Goal: Task Accomplishment & Management: Complete application form

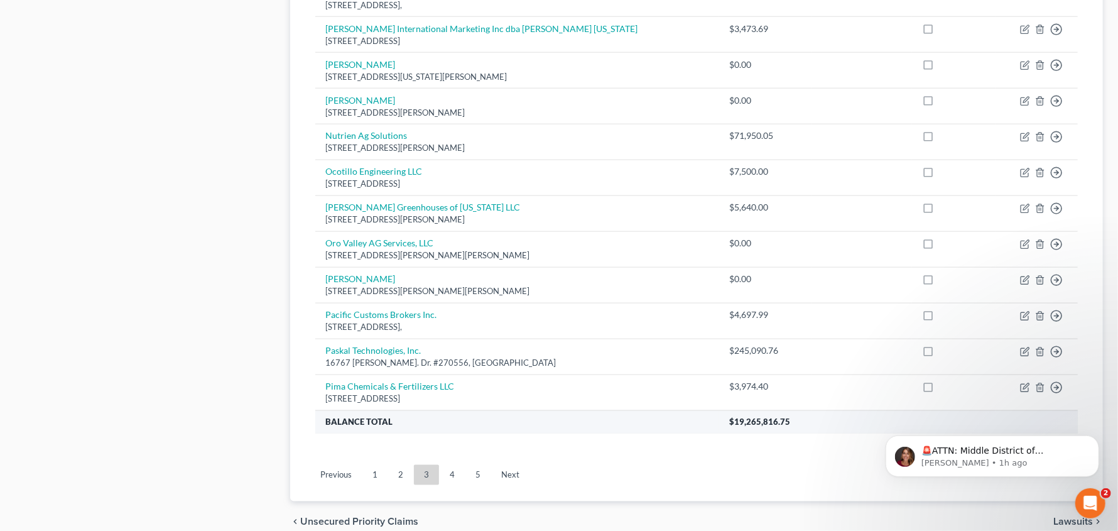
scroll to position [858, 0]
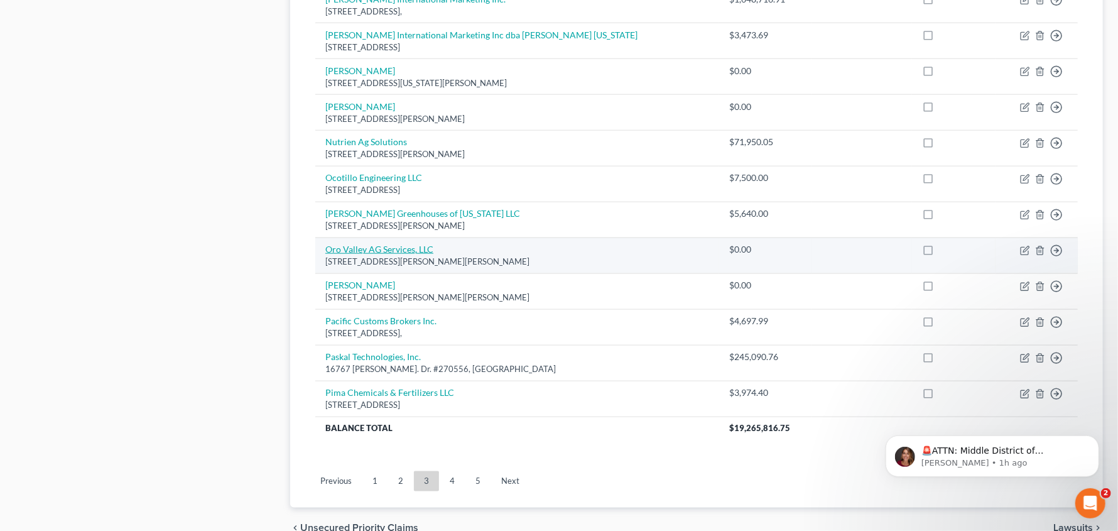
click at [381, 246] on link "Oro Valley AG Services, LLC" at bounding box center [379, 249] width 108 height 11
select select "3"
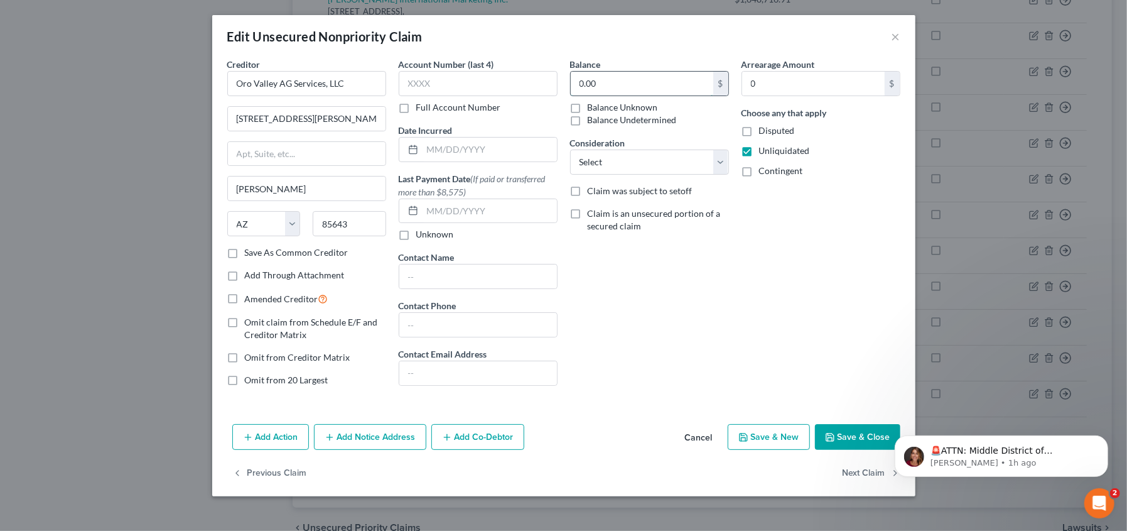
click at [634, 83] on input "0.00" at bounding box center [642, 84] width 143 height 24
type input "333,335.34"
click at [840, 432] on button "Save & Close" at bounding box center [857, 437] width 85 height 26
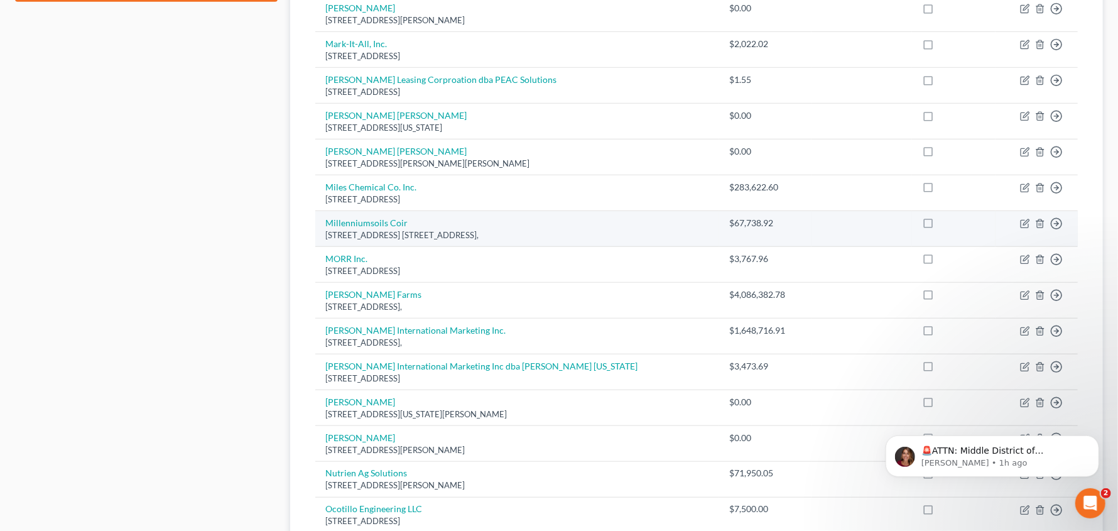
scroll to position [435, 0]
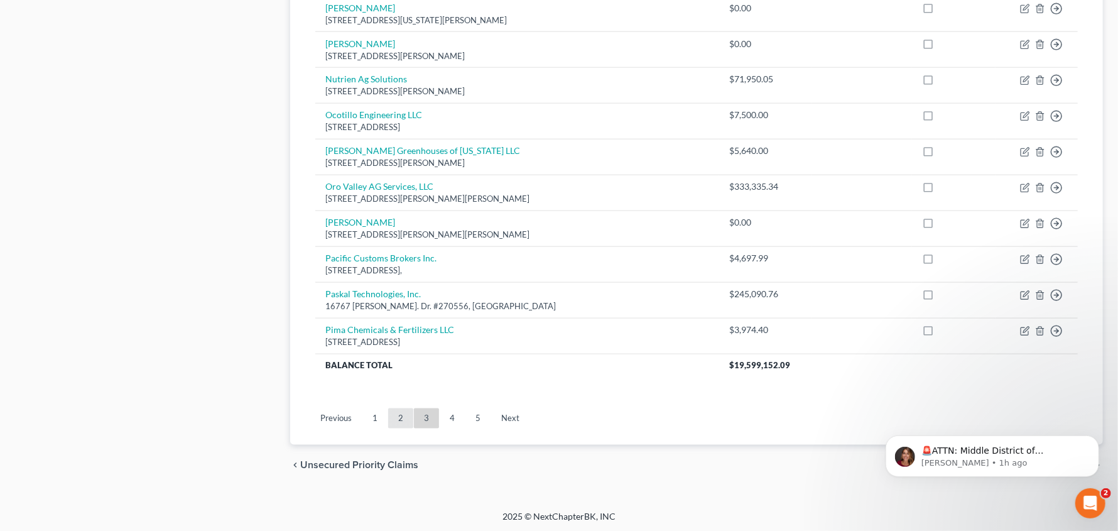
click at [406, 420] on link "2" at bounding box center [400, 418] width 25 height 20
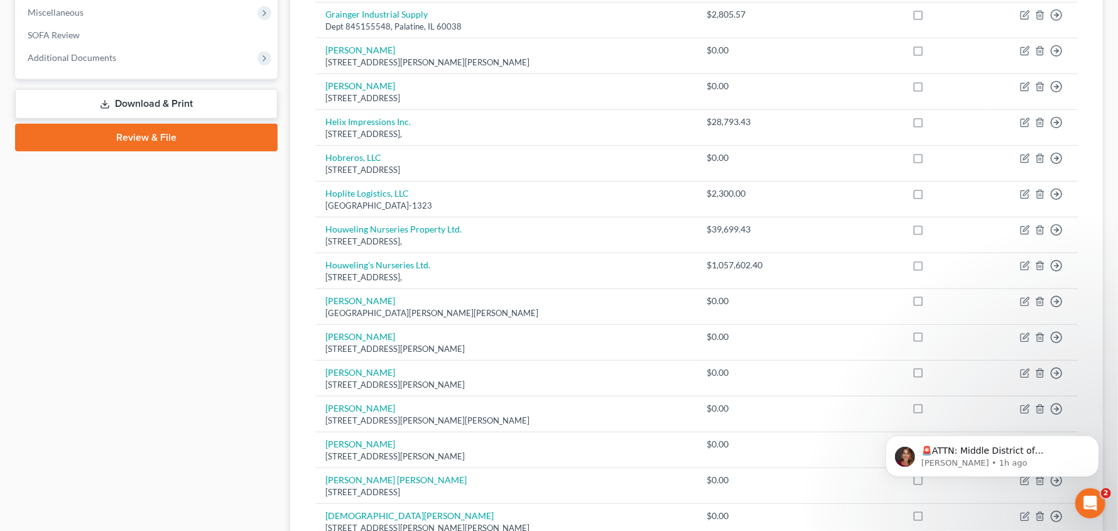
scroll to position [372, 0]
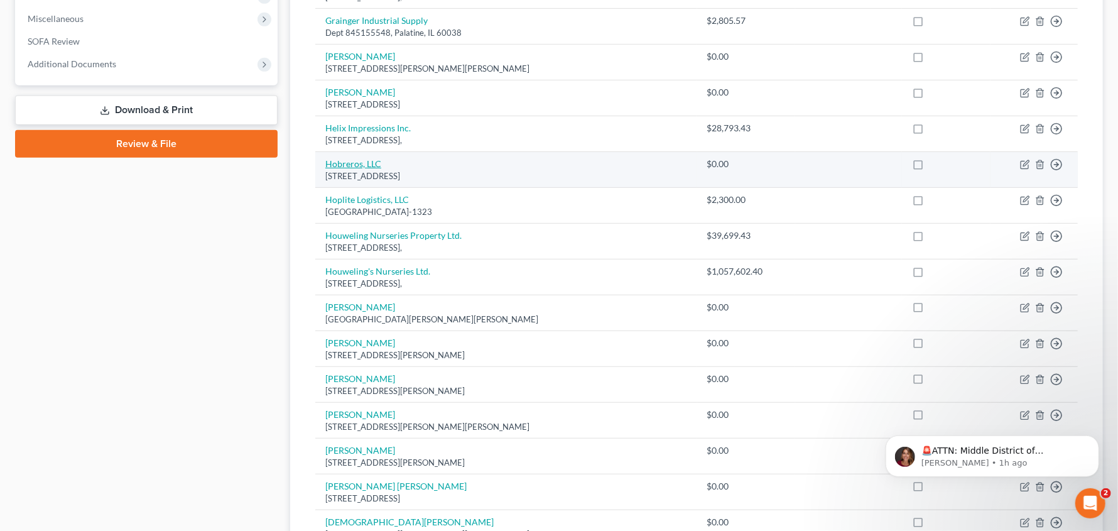
click at [367, 160] on link "Hobreros, LLC" at bounding box center [353, 163] width 56 height 11
select select "9"
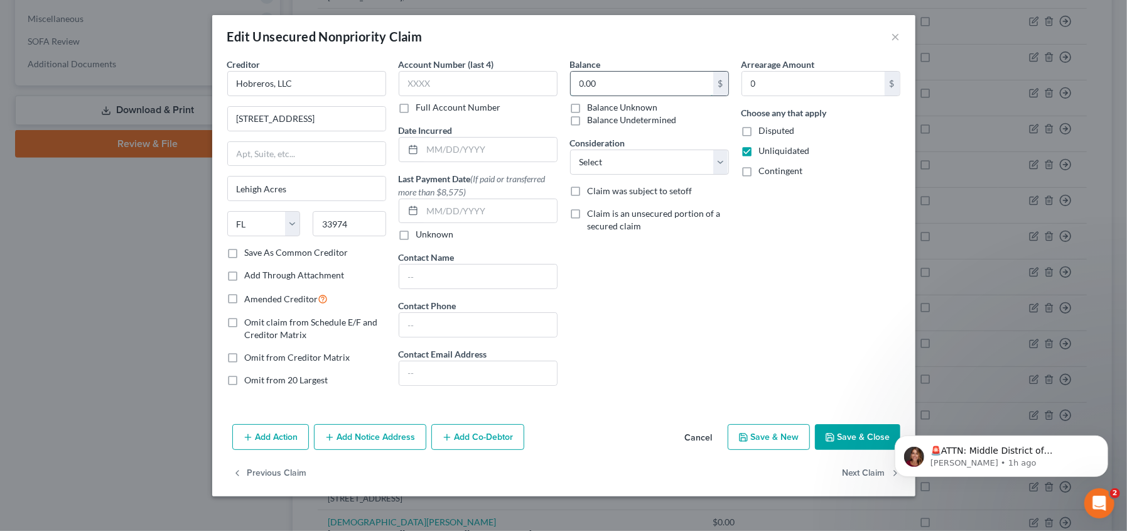
click at [631, 81] on input "0.00" at bounding box center [642, 84] width 143 height 24
type input "55,530.40"
click at [849, 443] on button "Save & Close" at bounding box center [857, 437] width 85 height 26
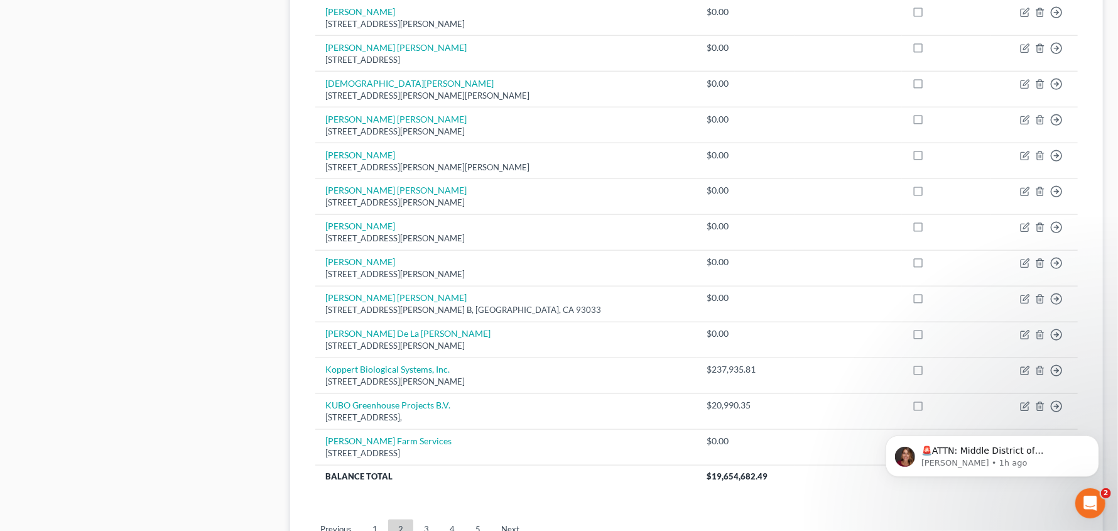
scroll to position [811, 0]
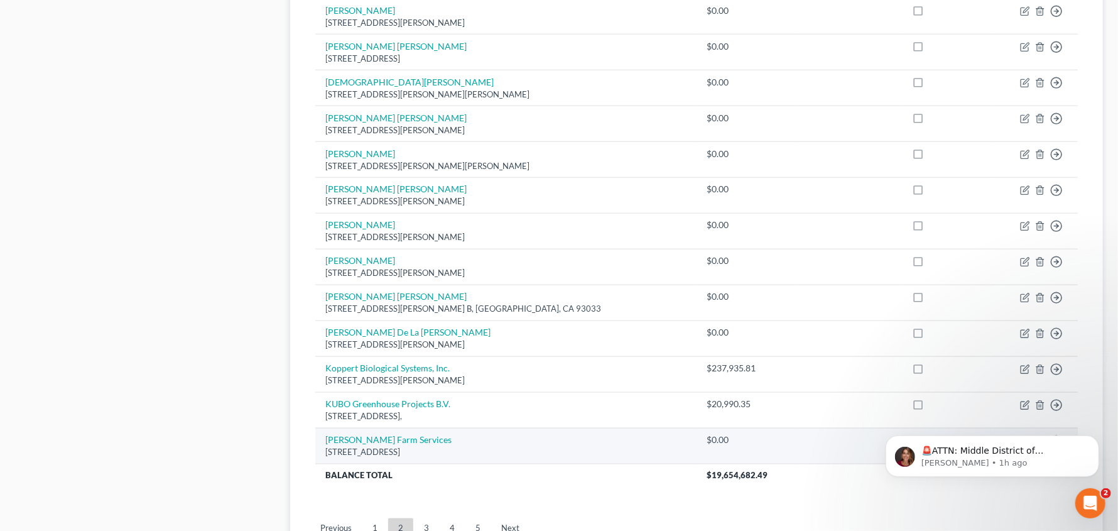
click at [346, 446] on div "[STREET_ADDRESS]" at bounding box center [506, 452] width 362 height 12
click at [350, 438] on link "[PERSON_NAME] Farm Services" at bounding box center [388, 439] width 126 height 11
select select "4"
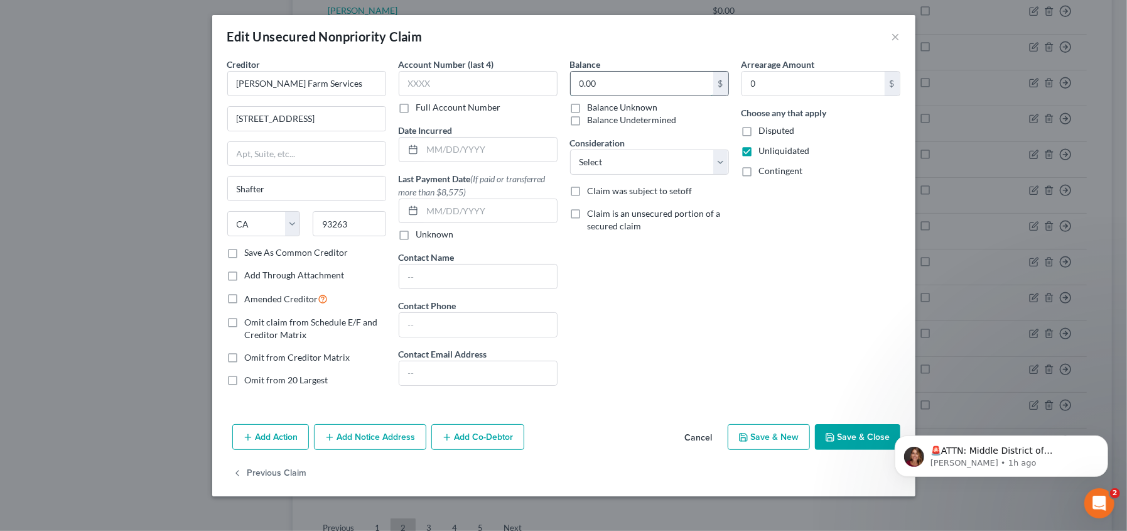
click at [600, 86] on input "0.00" at bounding box center [642, 84] width 143 height 24
type input "487,750.91"
drag, startPoint x: 853, startPoint y: 447, endPoint x: 854, endPoint y: 438, distance: 9.5
click at [854, 438] on button "Save & Close" at bounding box center [857, 437] width 85 height 26
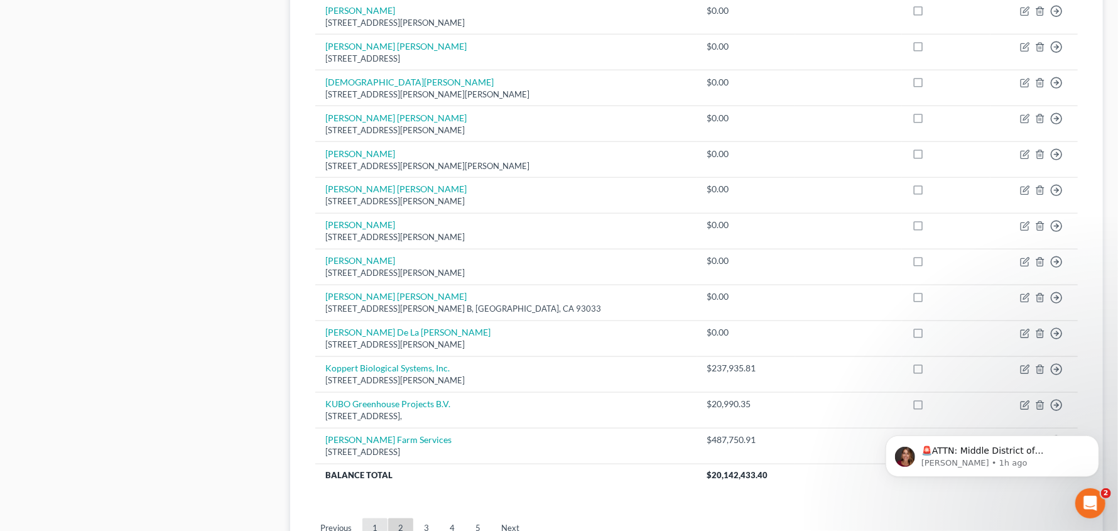
click at [380, 521] on link "1" at bounding box center [374, 528] width 25 height 20
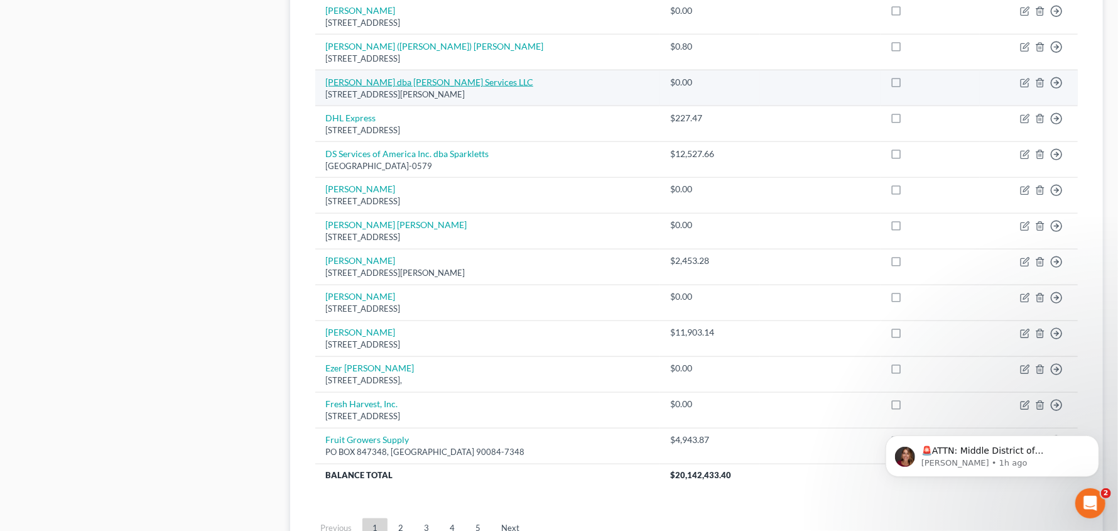
click at [500, 77] on link "[PERSON_NAME] dba [PERSON_NAME] Services LLC" at bounding box center [429, 82] width 208 height 11
select select "3"
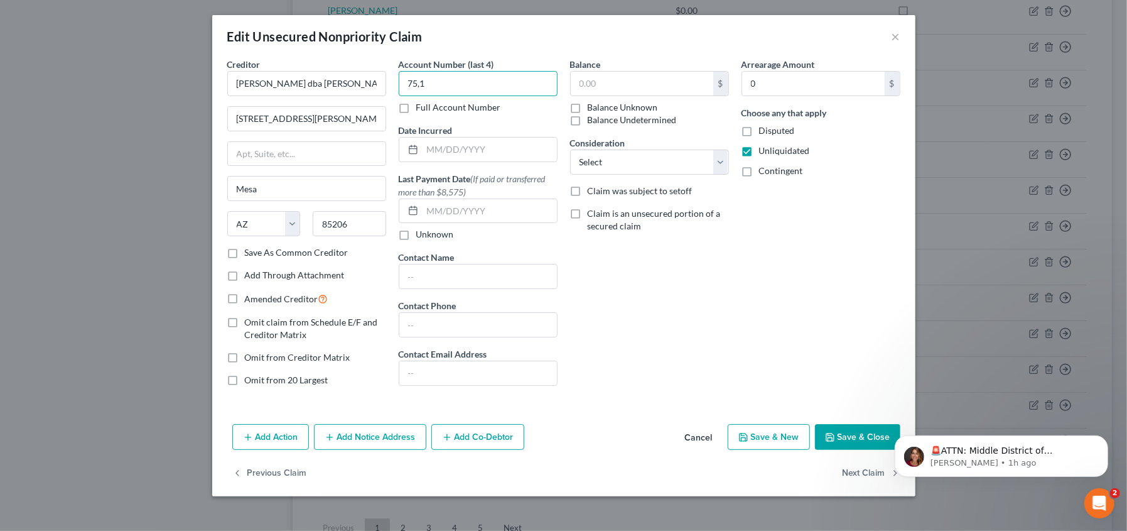
type input "75,1"
drag, startPoint x: 412, startPoint y: 77, endPoint x: 359, endPoint y: 69, distance: 53.9
click at [359, 69] on div "Creditor * [PERSON_NAME] dba [PERSON_NAME] Services LLC [STREET_ADDRESS][PERSON…" at bounding box center [564, 227] width 686 height 338
click at [620, 75] on input "text" at bounding box center [642, 84] width 143 height 24
type input "75,155.06"
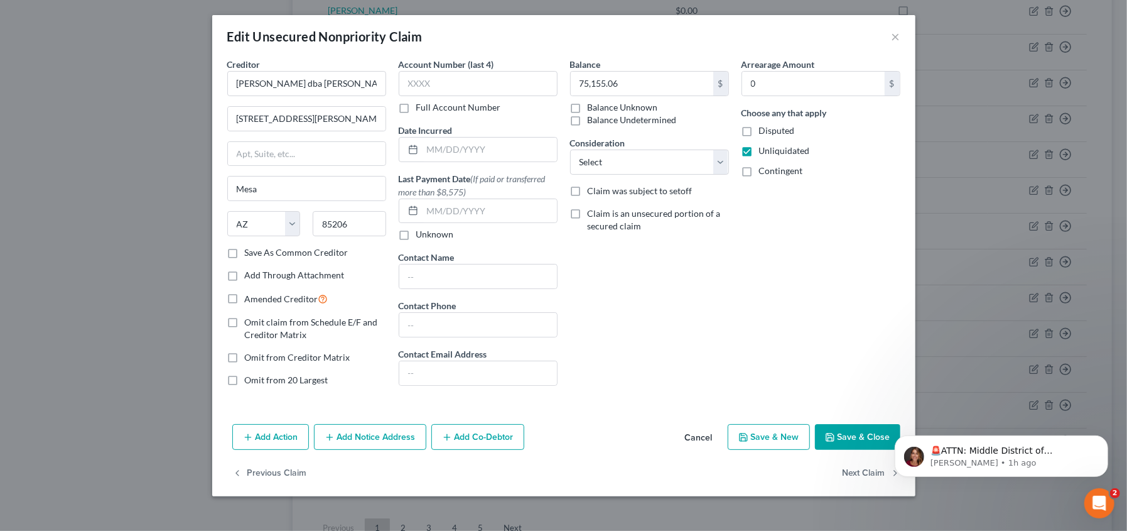
click at [858, 435] on button "Save & Close" at bounding box center [857, 437] width 85 height 26
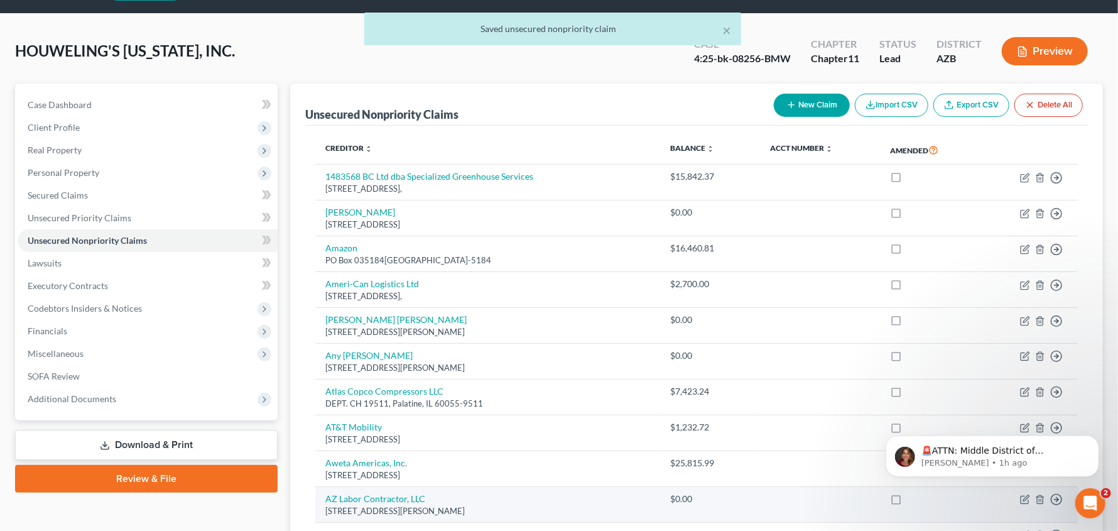
scroll to position [0, 0]
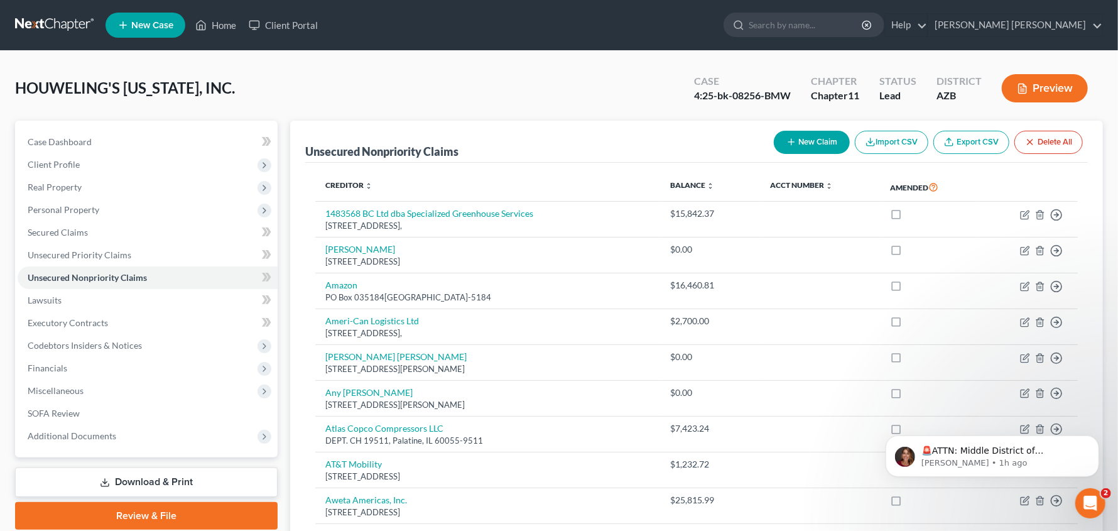
click at [152, 480] on link "Download & Print" at bounding box center [146, 482] width 262 height 30
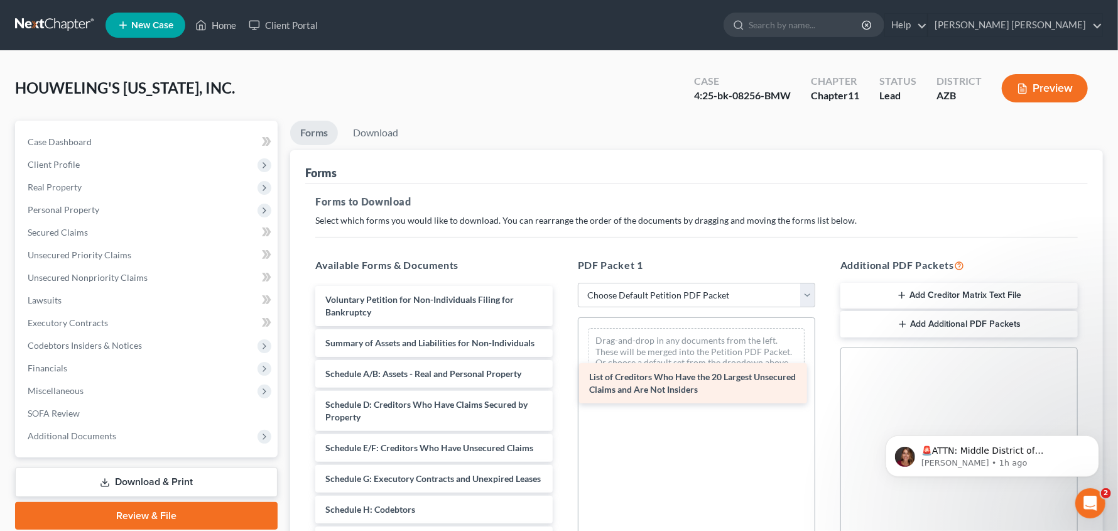
drag, startPoint x: 401, startPoint y: 381, endPoint x: 664, endPoint y: 372, distance: 263.9
click at [563, 372] on div "List of Creditors Who Have the 20 Largest Unsecured Claims and Are Not Insiders…" at bounding box center [433, 509] width 257 height 447
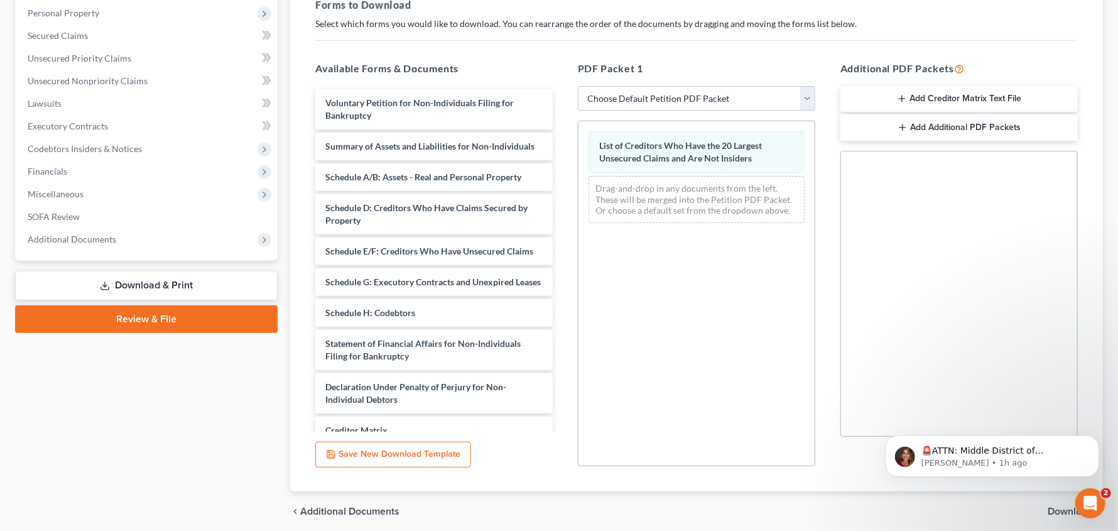
scroll to position [197, 0]
click at [1057, 509] on span "Download" at bounding box center [1069, 510] width 45 height 10
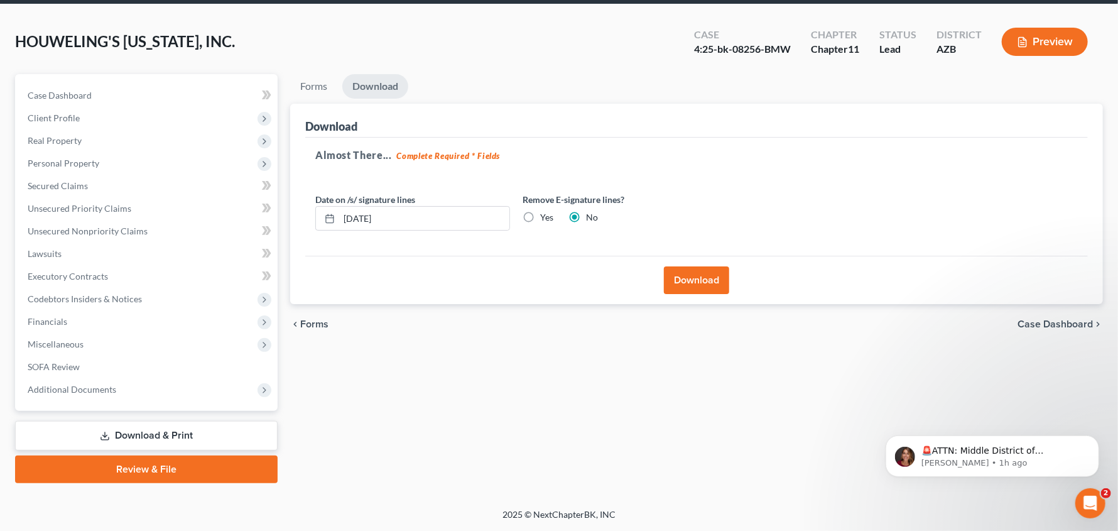
scroll to position [46, 0]
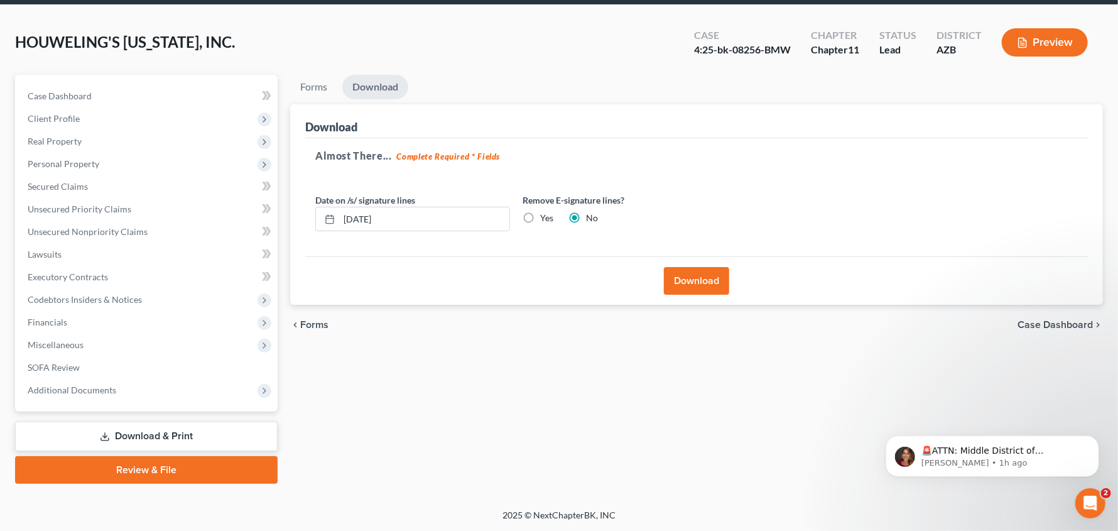
click at [540, 217] on label "Yes" at bounding box center [546, 218] width 13 height 13
click at [545, 217] on input "Yes" at bounding box center [549, 216] width 8 height 8
radio input "true"
radio input "false"
click at [694, 274] on button "Download" at bounding box center [696, 281] width 65 height 28
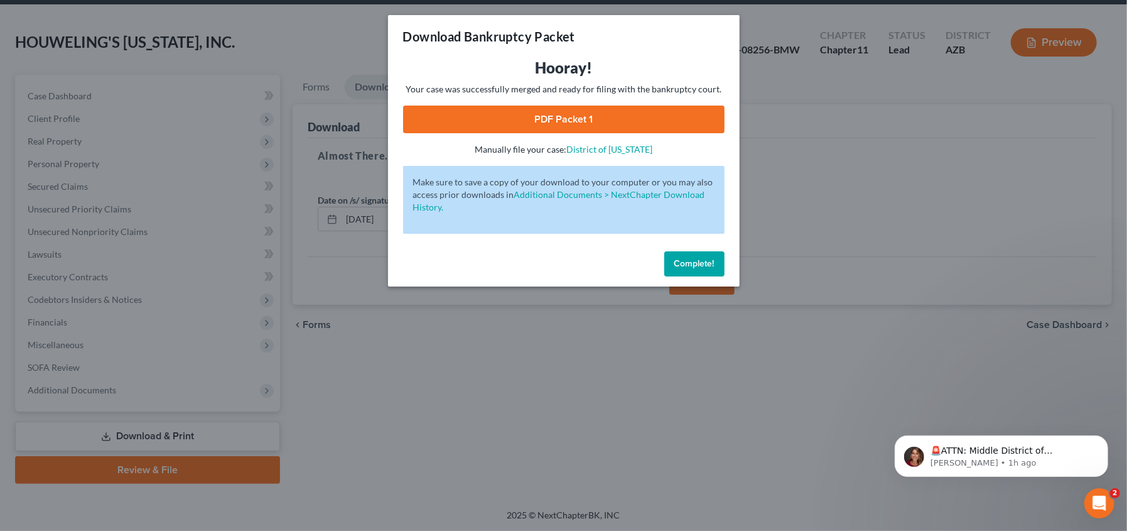
click at [587, 122] on link "PDF Packet 1" at bounding box center [563, 119] width 321 height 28
click at [690, 264] on span "Complete!" at bounding box center [694, 263] width 40 height 11
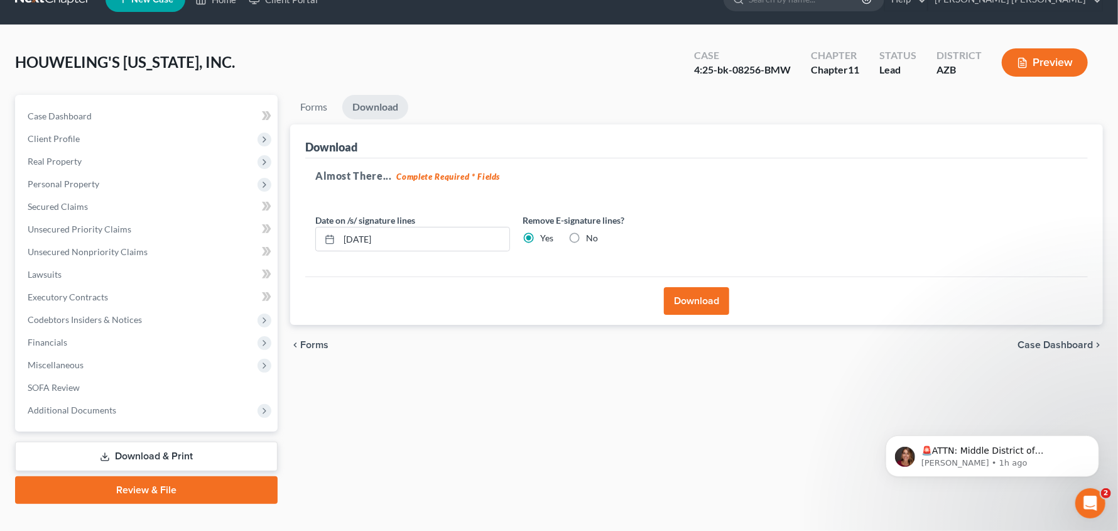
scroll to position [0, 0]
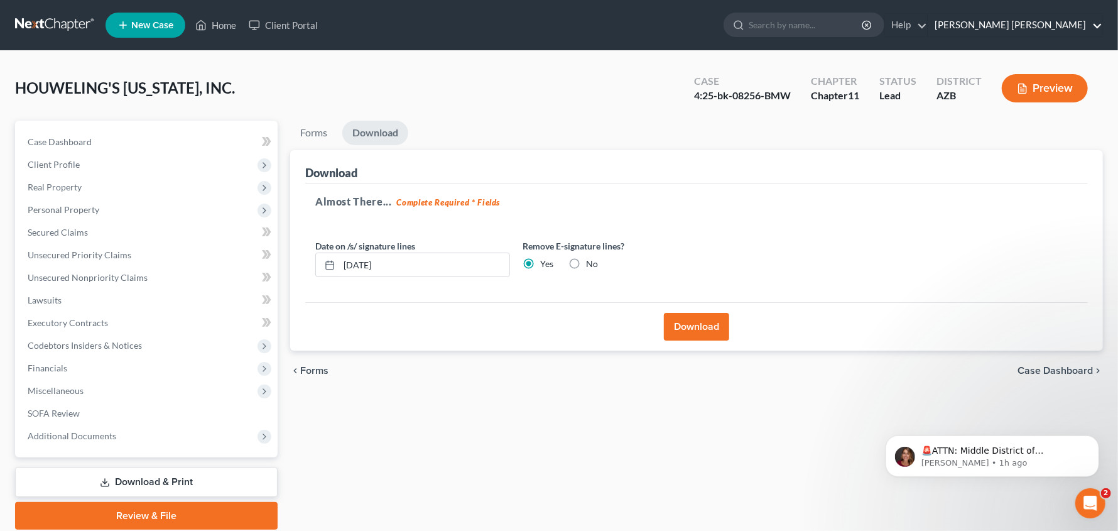
click at [1073, 29] on link "[PERSON_NAME] [PERSON_NAME]" at bounding box center [1015, 25] width 174 height 23
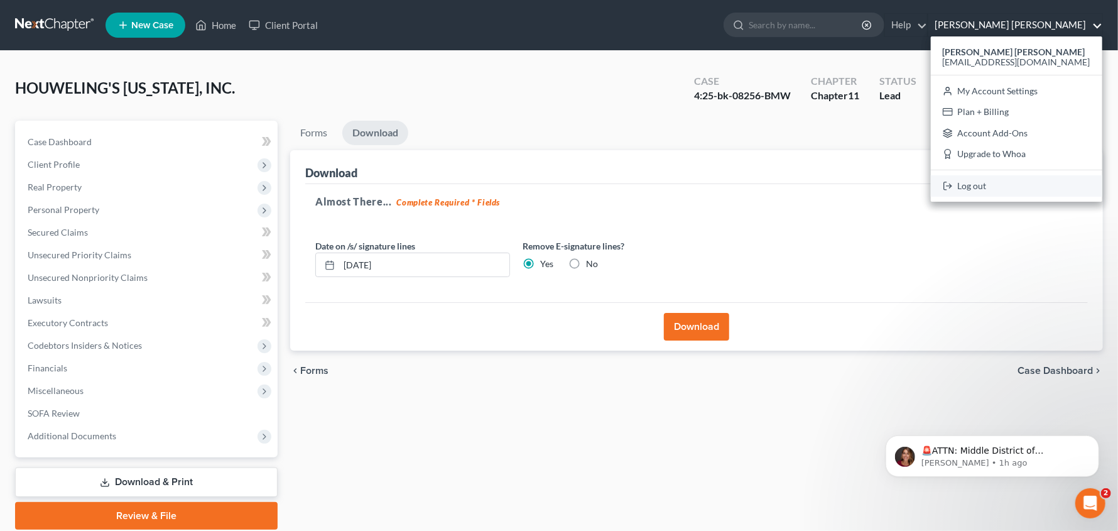
click at [1027, 186] on link "Log out" at bounding box center [1016, 185] width 171 height 21
